Goal: Task Accomplishment & Management: Complete application form

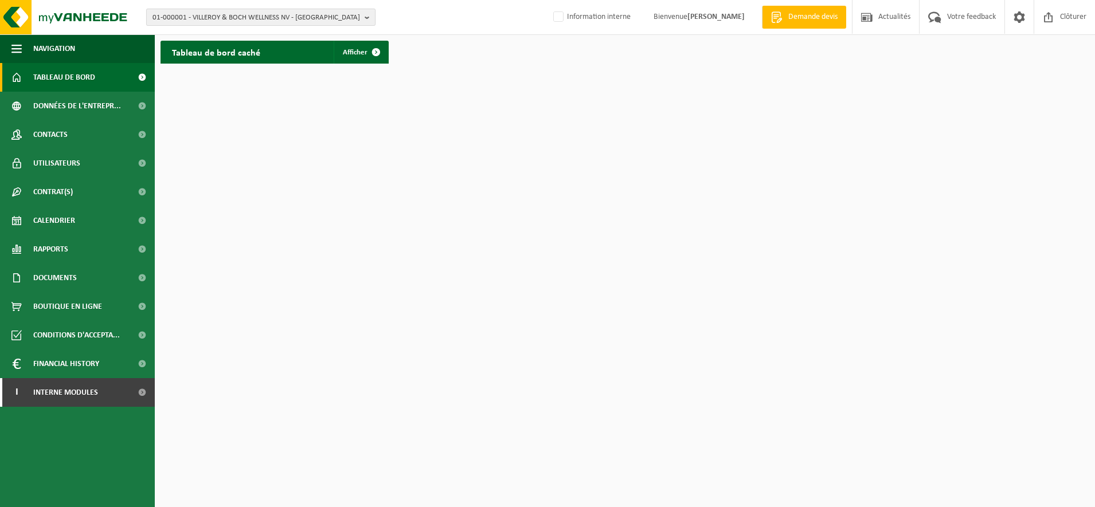
click at [206, 23] on span "01-000001 - VILLEROY & BOCH WELLNESS NV - ROESELARE" at bounding box center [257, 17] width 208 height 17
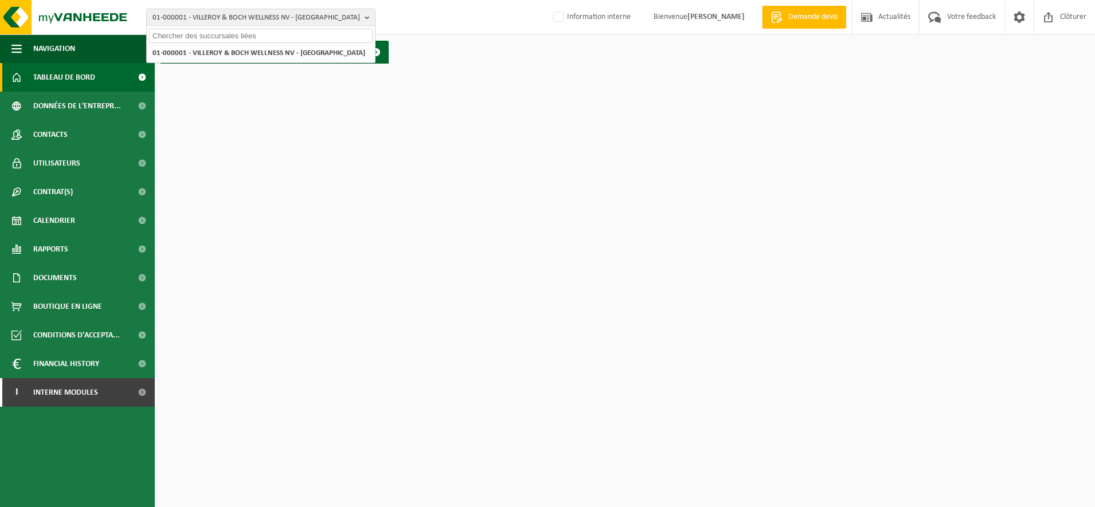
click at [191, 37] on input "text" at bounding box center [261, 36] width 224 height 14
click at [195, 36] on input "leclerc wattr" at bounding box center [261, 36] width 224 height 14
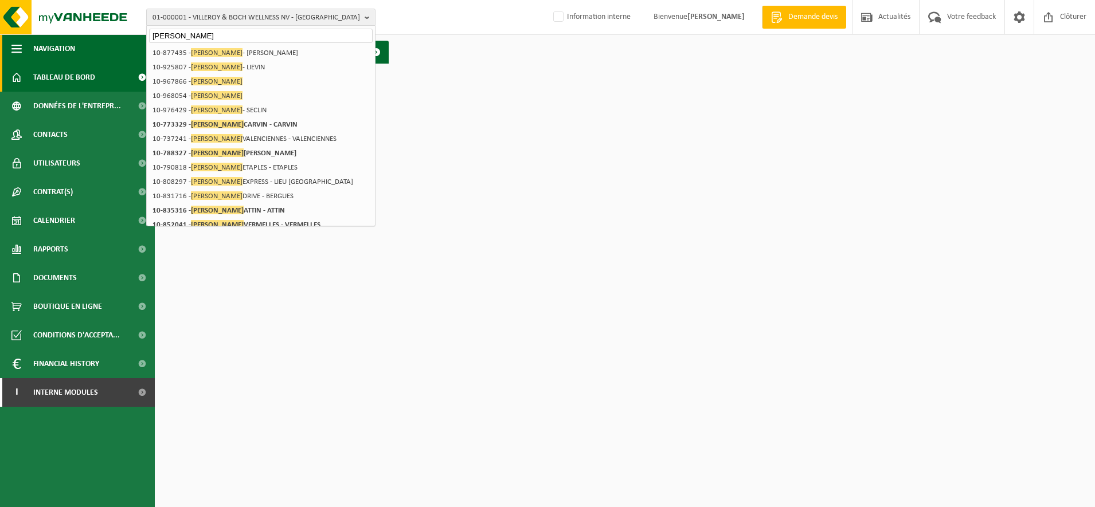
drag, startPoint x: 198, startPoint y: 33, endPoint x: 54, endPoint y: 60, distance: 147.0
click at [54, 60] on div "01-000001 - VILLEROY & BOCH WELLNESS NV - ROESELARE leclerc 01-000001 - VILLERO…" at bounding box center [547, 34] width 1095 height 69
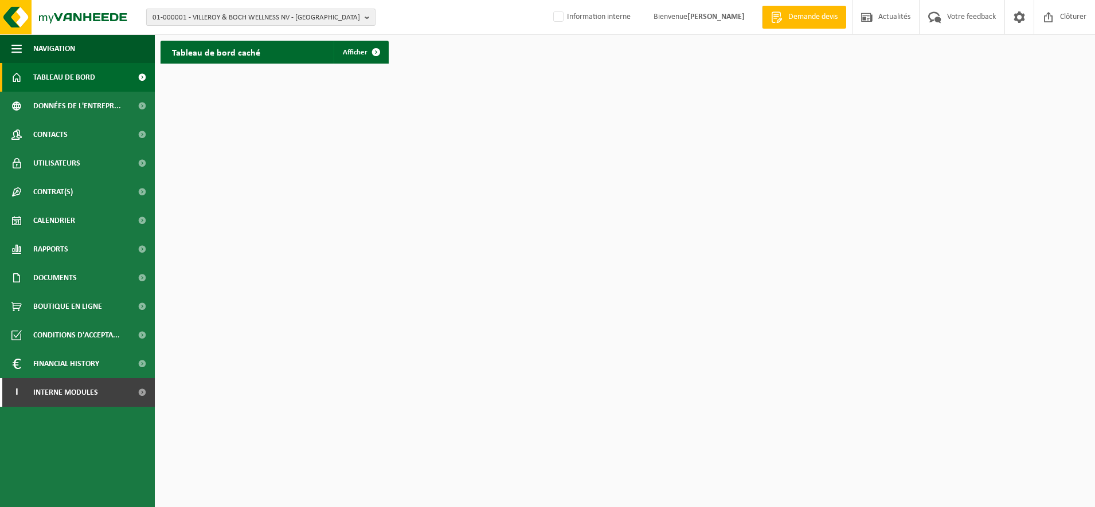
click at [236, 23] on span "01-000001 - VILLEROY & BOCH WELLNESS NV - ROESELARE" at bounding box center [257, 17] width 208 height 17
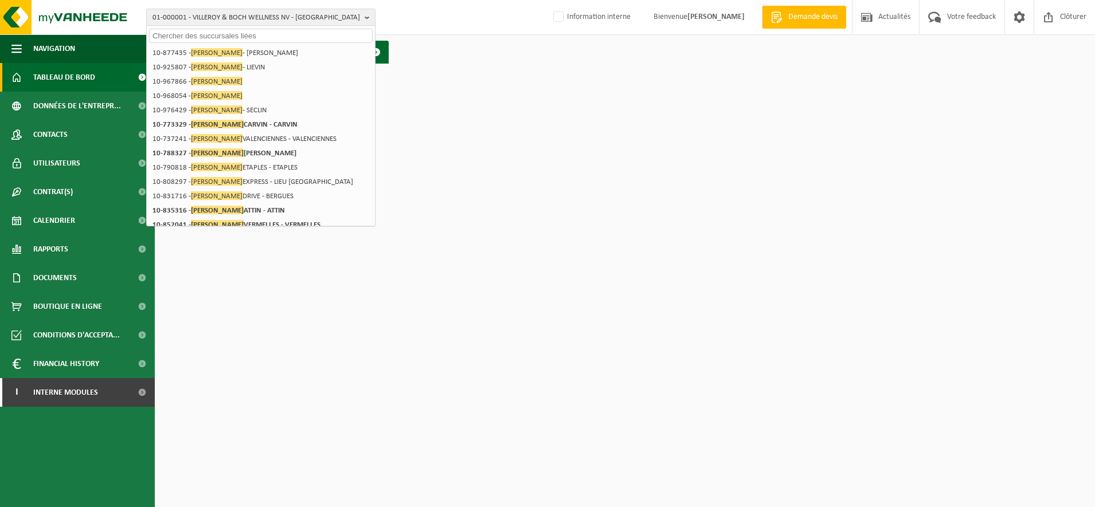
click at [204, 37] on input "text" at bounding box center [261, 36] width 224 height 14
paste input "10-791304"
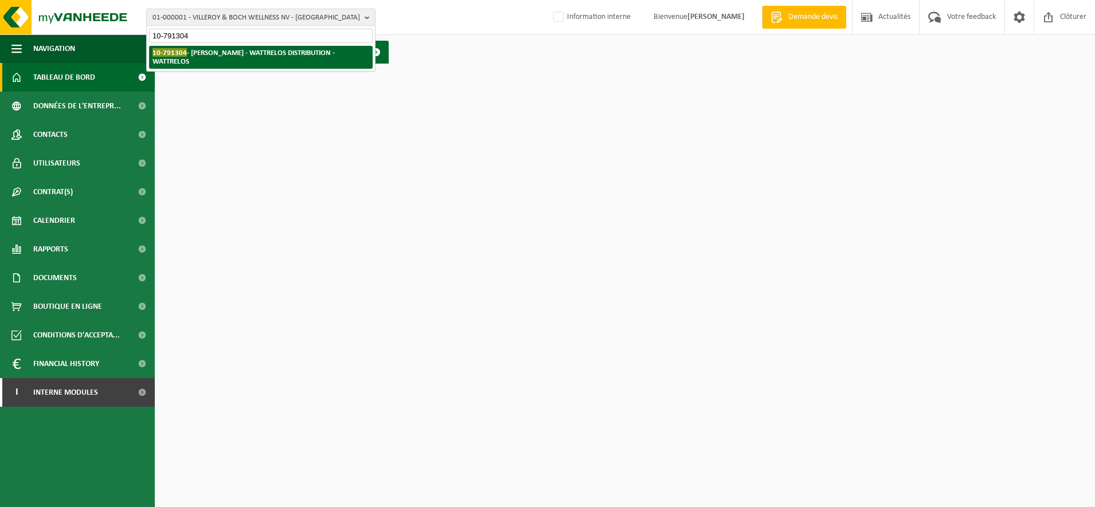
type input "10-791304"
click at [206, 49] on strong "10-791304 - LECLERC - WATTRELOS DISTRIBUTION - WATTRELOS" at bounding box center [244, 56] width 182 height 17
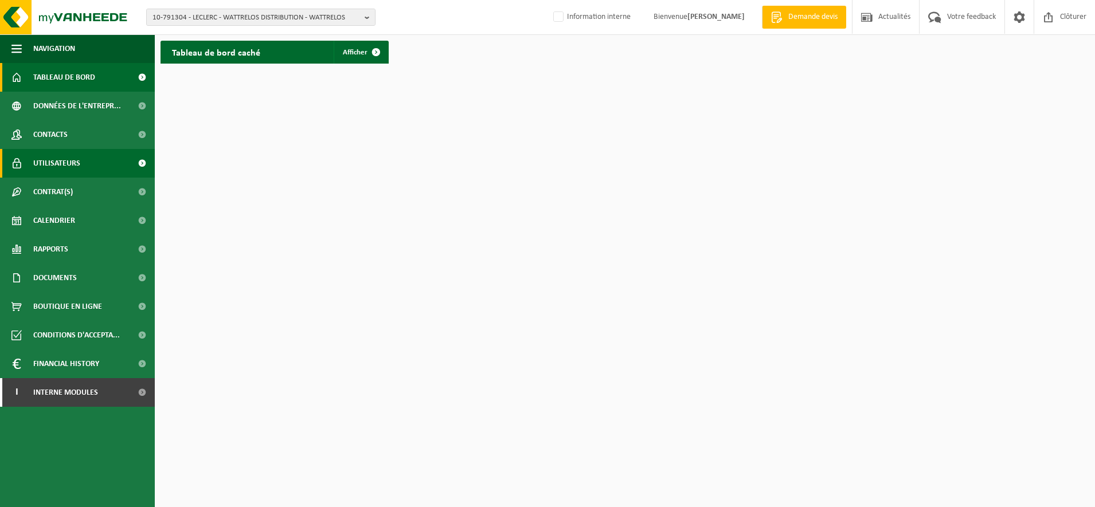
click at [67, 166] on span "Utilisateurs" at bounding box center [56, 163] width 47 height 29
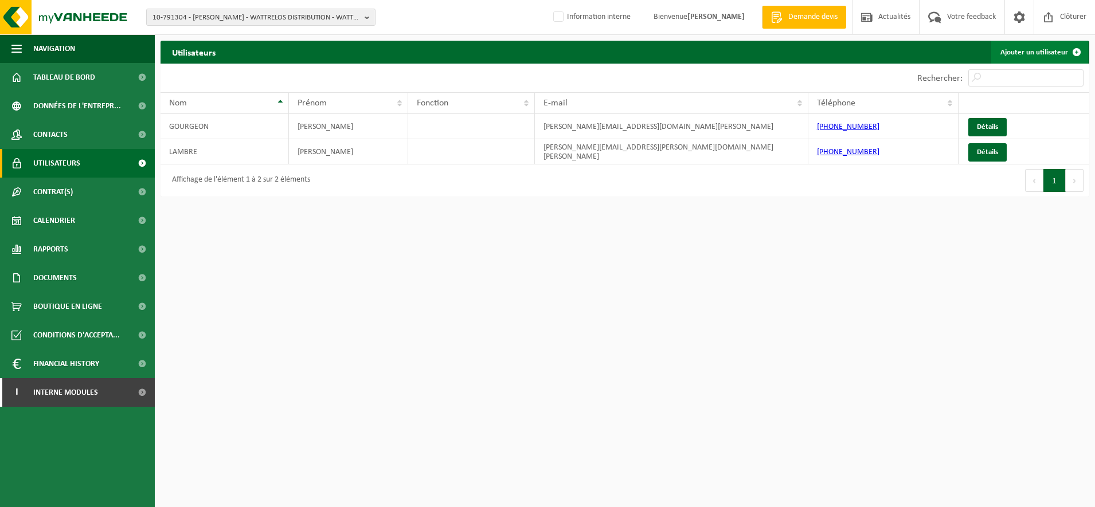
click at [1038, 50] on link "Ajouter un utilisateur" at bounding box center [1039, 52] width 97 height 23
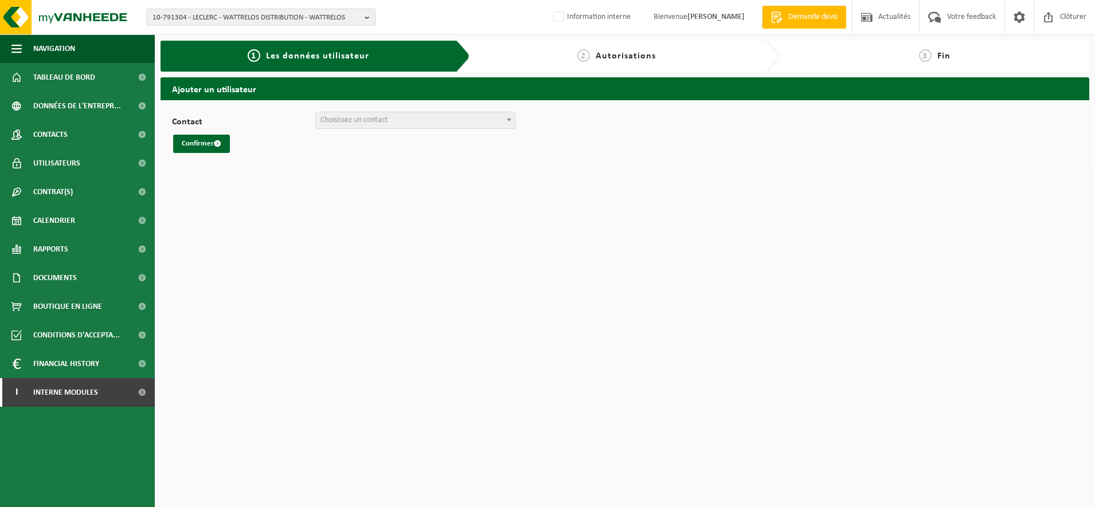
click at [509, 120] on span at bounding box center [508, 119] width 11 height 15
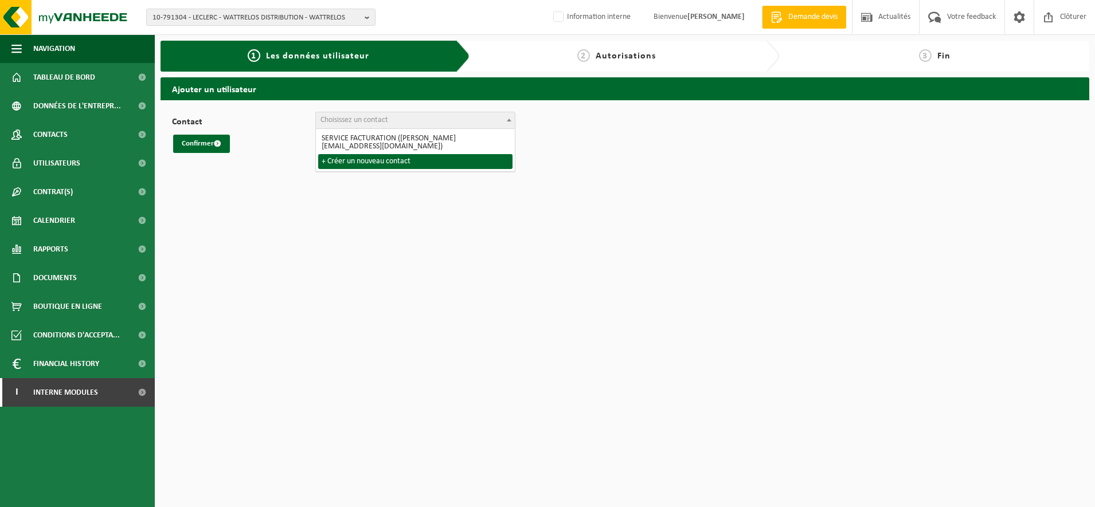
select select "0"
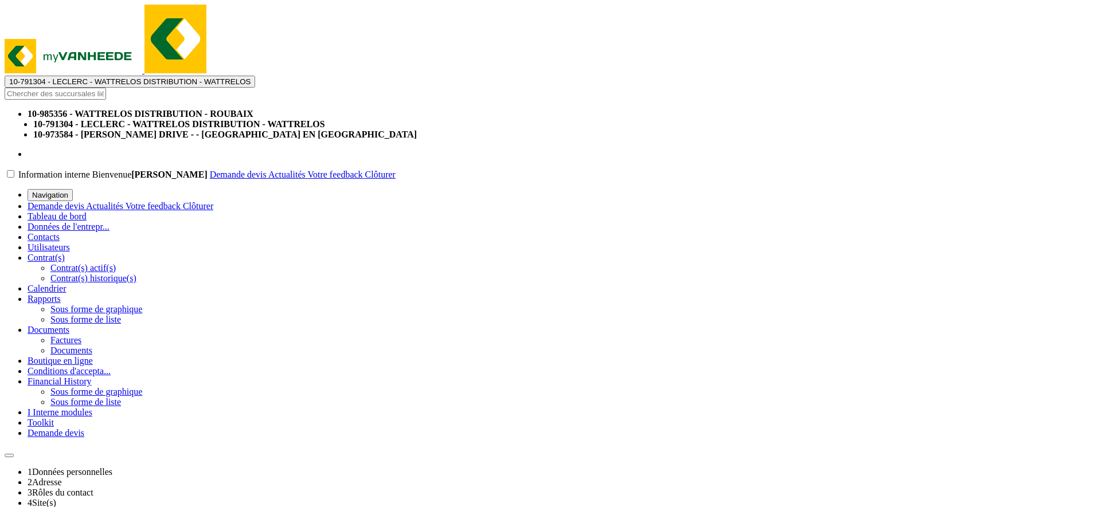
type input "[PERSON_NAME][EMAIL_ADDRESS][DOMAIN_NAME][PERSON_NAME]"
type input "[PERSON_NAME]"
type input "d"
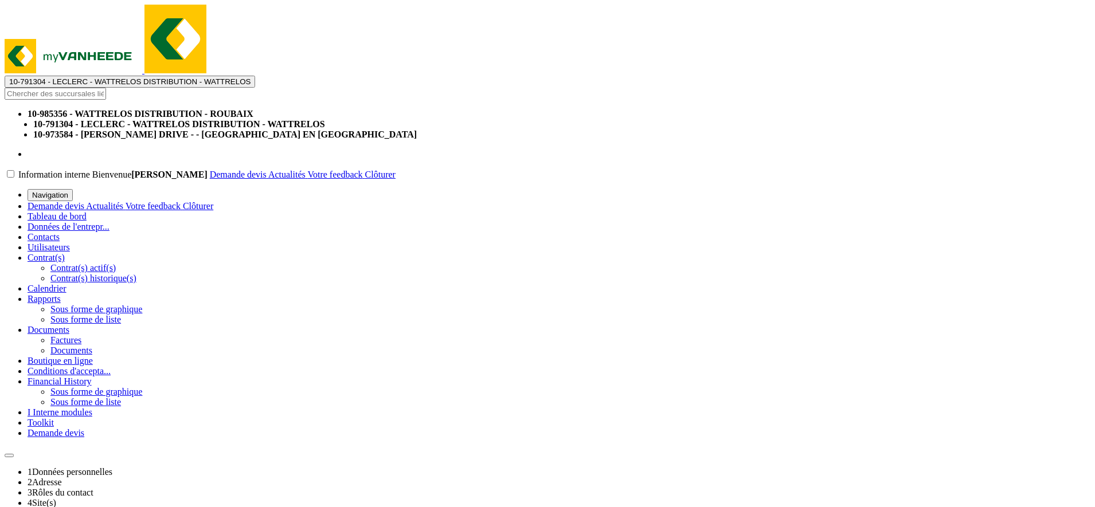
type input "DARCQ"
type input "QSE"
type input "[PHONE_NUMBER]"
drag, startPoint x: 414, startPoint y: 216, endPoint x: 291, endPoint y: 211, distance: 122.8
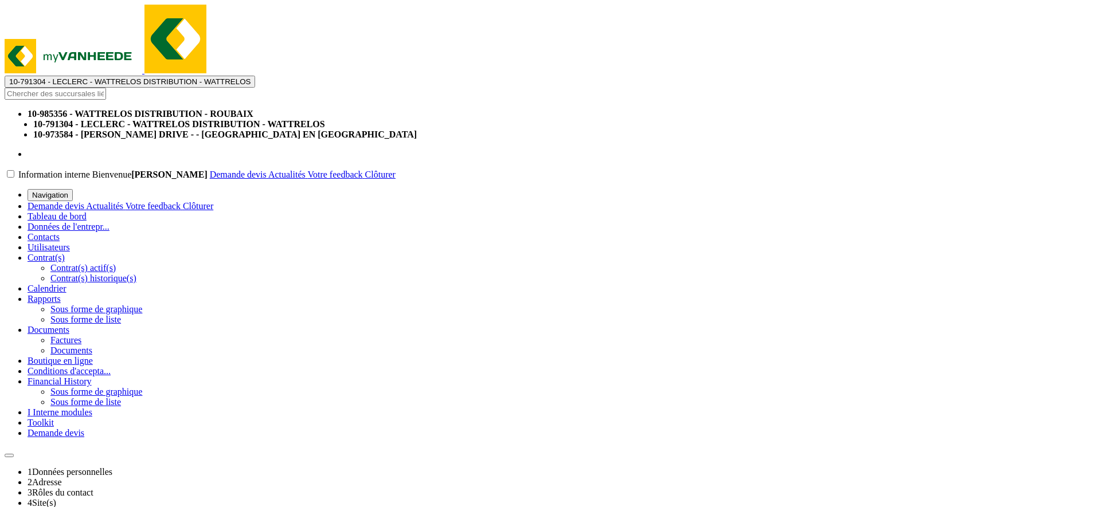
select select "1"
drag, startPoint x: 354, startPoint y: 147, endPoint x: 213, endPoint y: 149, distance: 141.1
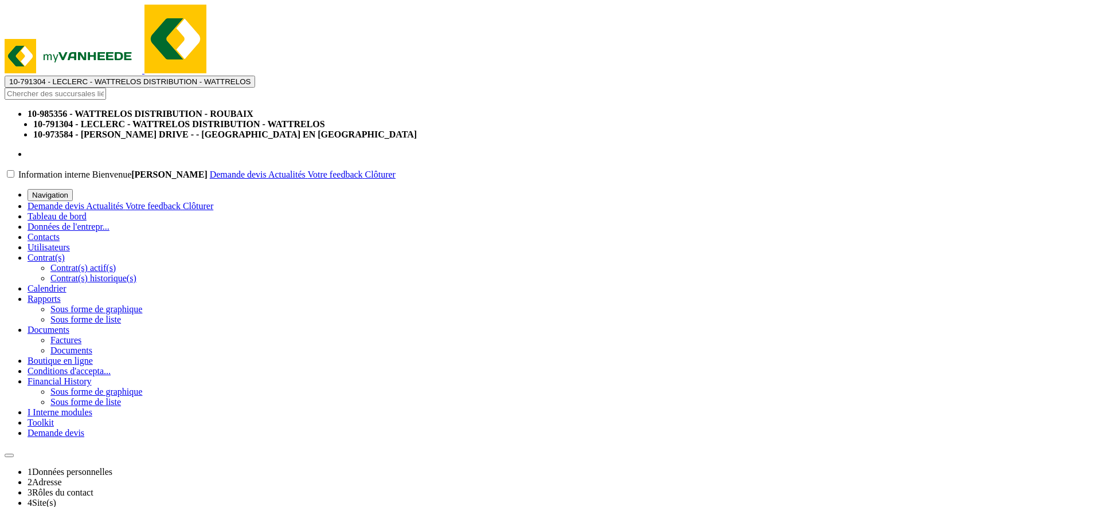
type input "ALEXIS"
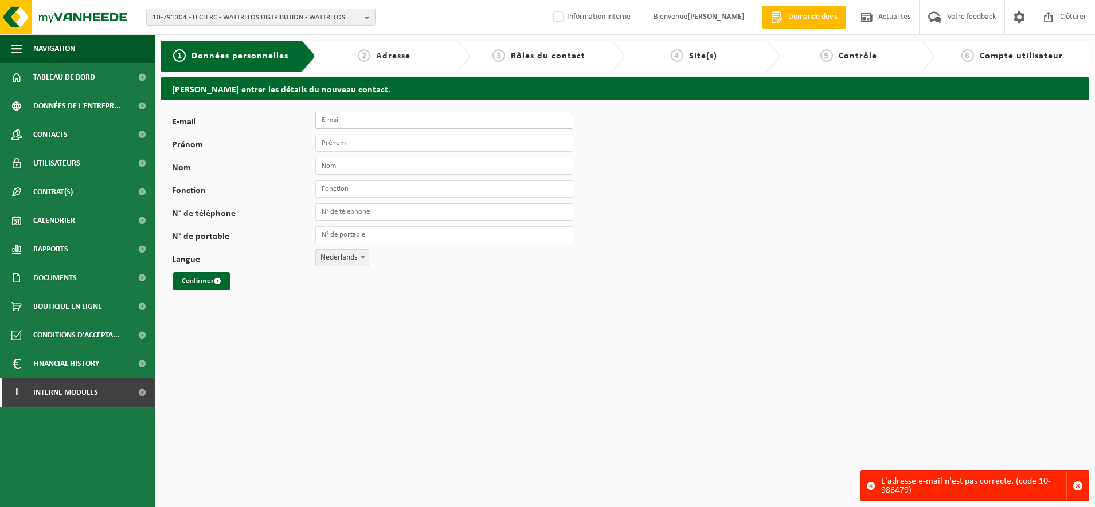
click at [343, 117] on input "E-mail" at bounding box center [444, 120] width 258 height 17
type input "[PERSON_NAME][EMAIL_ADDRESS][DOMAIN_NAME][PERSON_NAME]"
type input "[PERSON_NAME]"
type input "DARCQ"
type input "QSE"
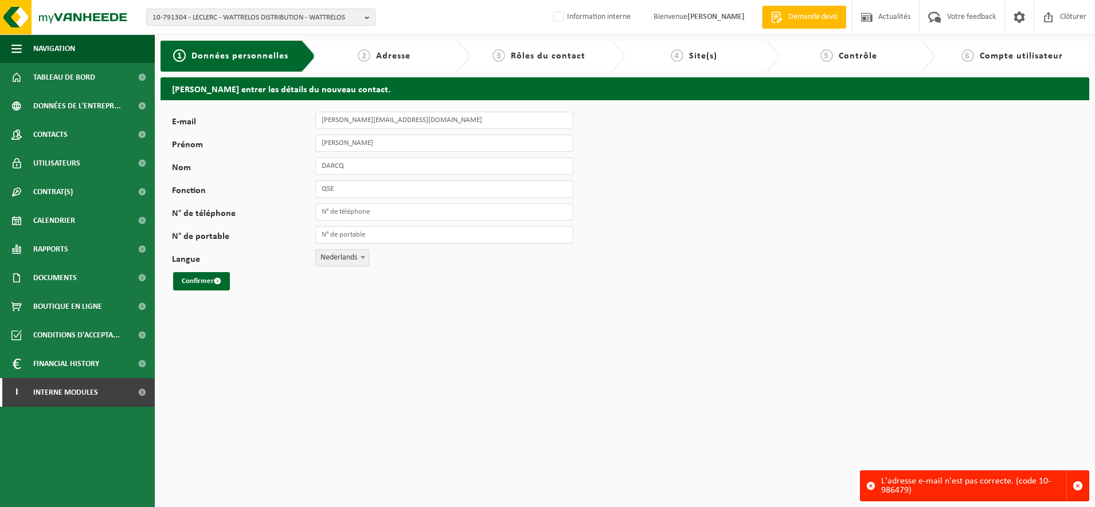
click at [351, 263] on span "Nederlands" at bounding box center [342, 258] width 53 height 16
select select "1"
click at [193, 283] on button "Confirmer" at bounding box center [201, 281] width 57 height 18
